Goal: Download file/media

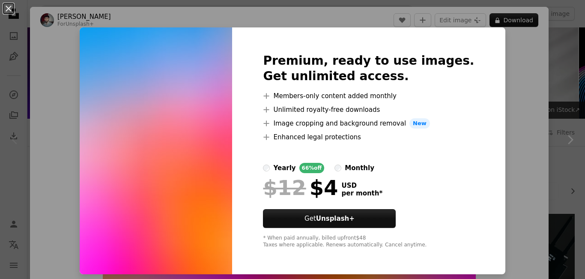
click at [226, 100] on img at bounding box center [156, 150] width 152 height 247
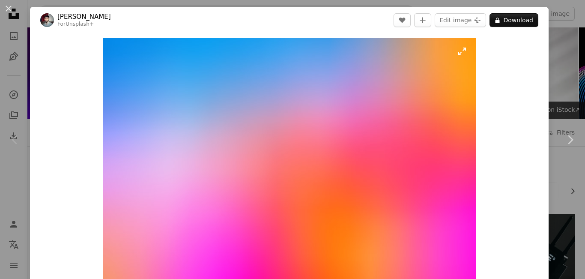
click at [303, 93] on img "Zoom in on this image" at bounding box center [289, 162] width 373 height 249
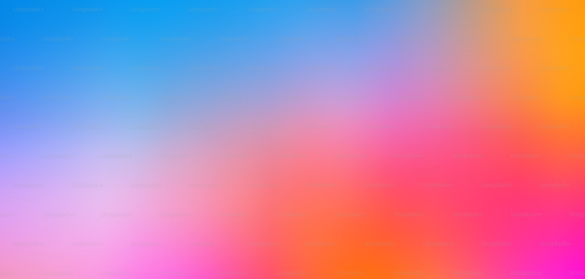
scroll to position [52, 0]
